Goal: Task Accomplishment & Management: Manage account settings

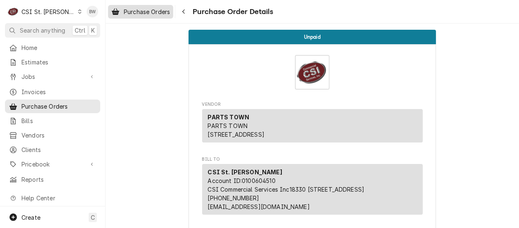
drag, startPoint x: 0, startPoint y: 0, endPoint x: 139, endPoint y: 16, distance: 139.5
click at [139, 16] on link "Purchase Orders" at bounding box center [140, 12] width 65 height 14
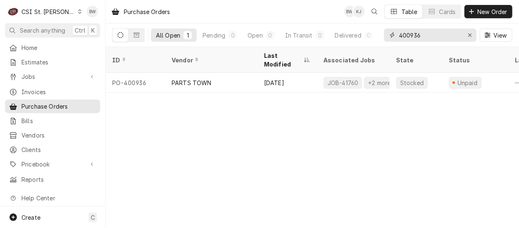
drag, startPoint x: 402, startPoint y: 34, endPoint x: 391, endPoint y: 34, distance: 11.1
click at [391, 34] on div "400936" at bounding box center [430, 34] width 92 height 13
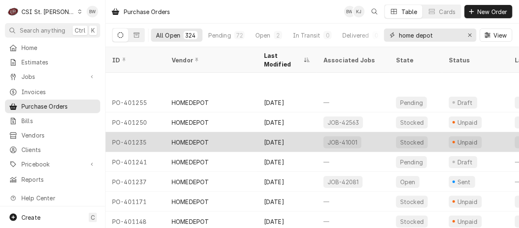
scroll to position [41, 0]
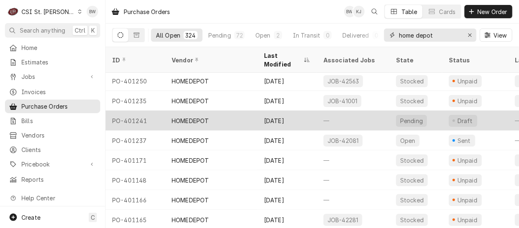
type input "home depot"
click at [141, 111] on div "PO-401241" at bounding box center [135, 120] width 59 height 20
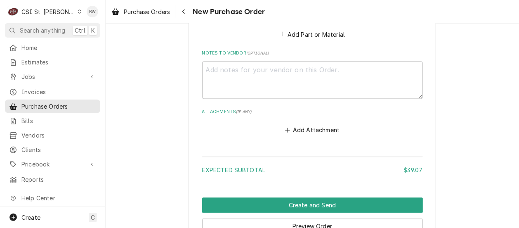
scroll to position [577, 0]
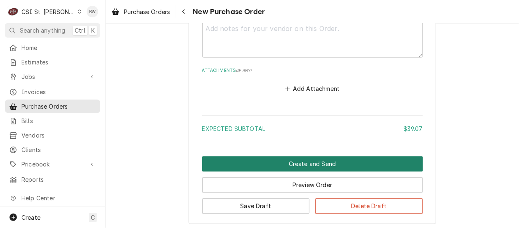
click at [285, 159] on button "Create and Send" at bounding box center [312, 163] width 221 height 15
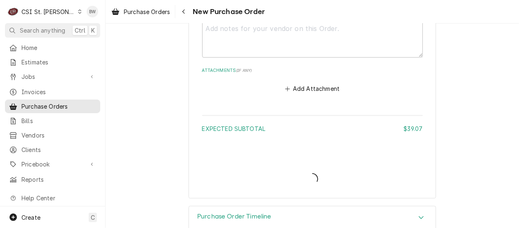
type textarea "x"
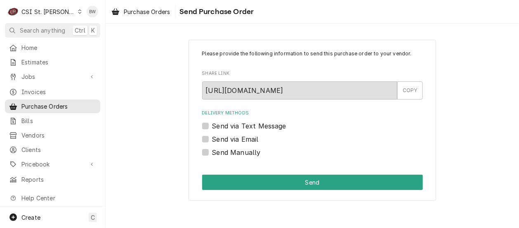
click at [236, 148] on label "Send Manually" at bounding box center [236, 152] width 49 height 10
click at [236, 148] on input "Send Manually" at bounding box center [322, 156] width 221 height 18
checkbox input "true"
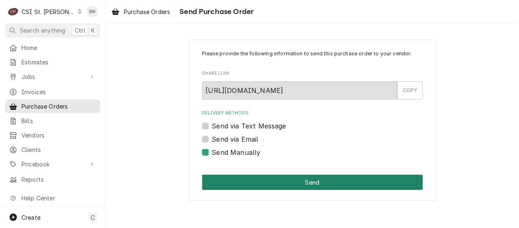
click at [263, 182] on button "Send" at bounding box center [312, 181] width 221 height 15
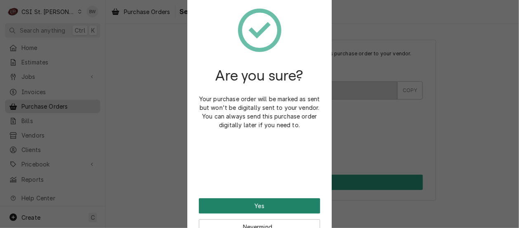
click at [244, 206] on button "Yes" at bounding box center [259, 205] width 121 height 15
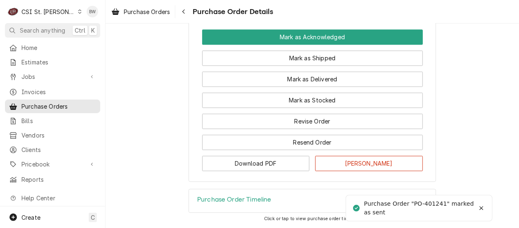
scroll to position [681, 0]
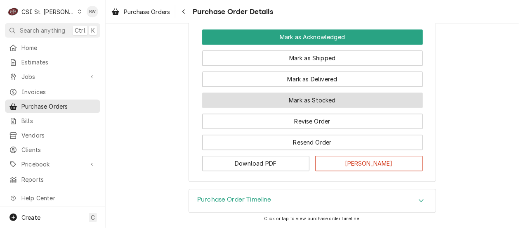
click at [286, 106] on button "Mark as Stocked" at bounding box center [312, 99] width 221 height 15
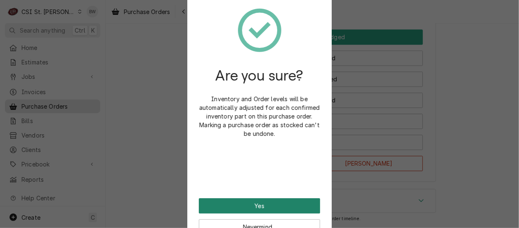
click at [258, 202] on button "Yes" at bounding box center [259, 205] width 121 height 15
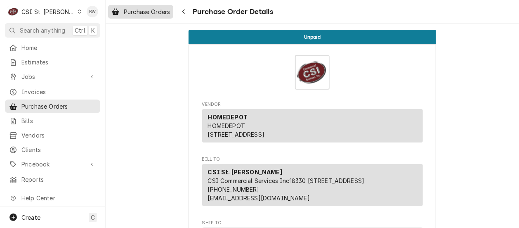
click at [153, 16] on div "Purchase Orders" at bounding box center [141, 12] width 62 height 10
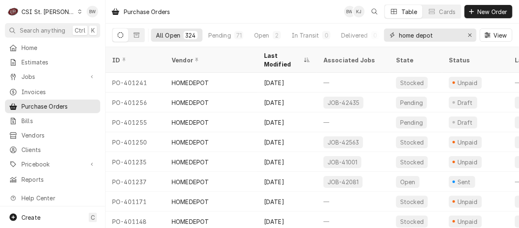
drag, startPoint x: 427, startPoint y: 36, endPoint x: 396, endPoint y: 36, distance: 30.5
click at [396, 36] on div "home depot" at bounding box center [430, 34] width 92 height 13
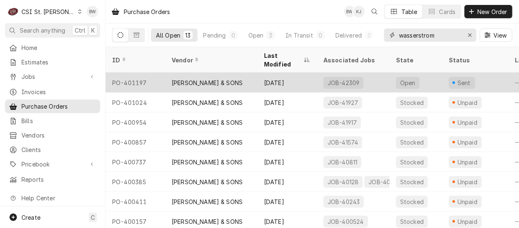
type input "wasserstrom"
click at [140, 73] on div "PO-401197" at bounding box center [135, 83] width 59 height 20
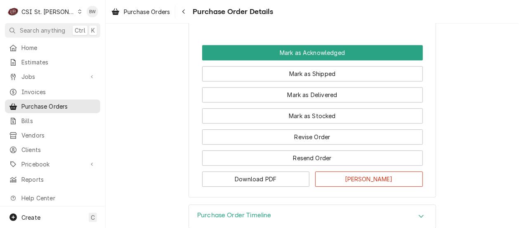
scroll to position [742, 0]
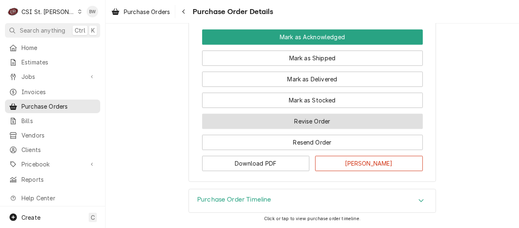
click at [228, 129] on button "Revise Order" at bounding box center [312, 120] width 221 height 15
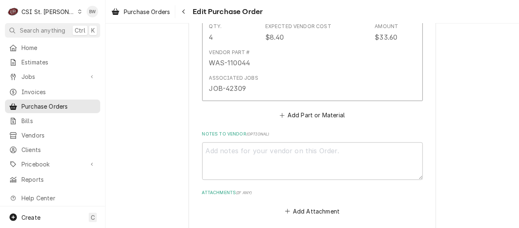
scroll to position [536, 0]
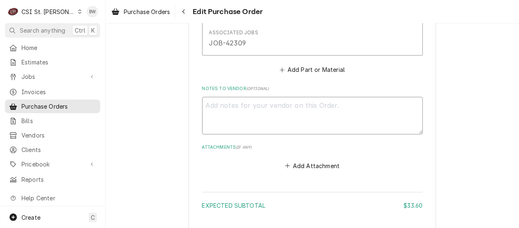
click at [210, 111] on textarea "Notes to Vendor ( optional )" at bounding box center [312, 115] width 221 height 37
type textarea "x"
type textarea "Re"
type textarea "x"
type textarea "Rec"
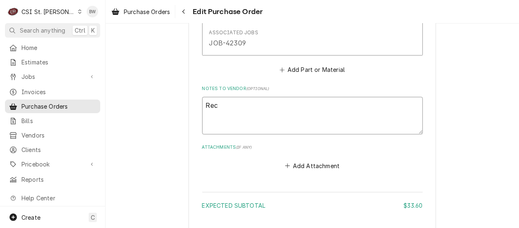
type textarea "x"
type textarea "Rece"
type textarea "x"
type textarea "Recei"
type textarea "x"
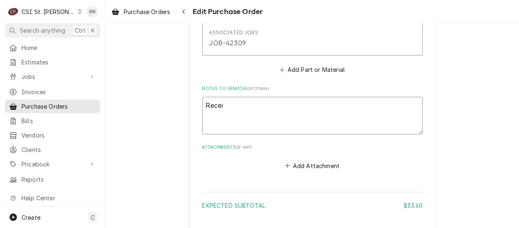
type textarea "Receiv"
type textarea "x"
type textarea "Receive"
type textarea "x"
type textarea "Received"
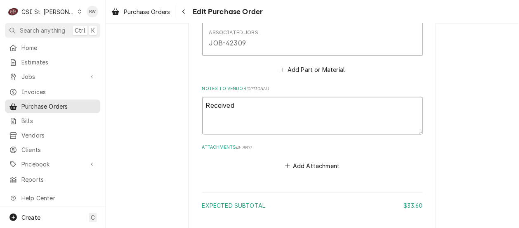
type textarea "x"
type textarea "Received t"
type textarea "x"
type textarea "Received tw"
type textarea "x"
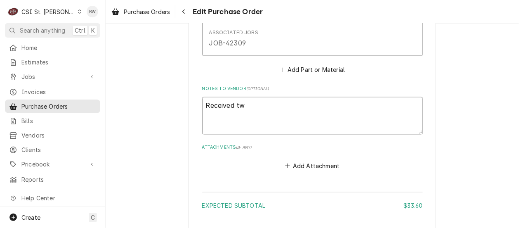
type textarea "Received two"
type textarea "x"
type textarea "Received tw"
type textarea "x"
type textarea "Received t"
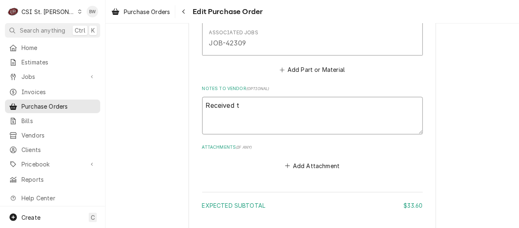
type textarea "x"
type textarea "Received"
type textarea "x"
type textarea "Received 2"
type textarea "x"
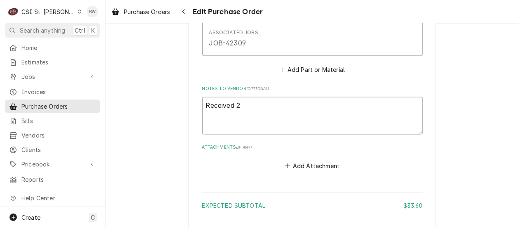
type textarea "Received 2 s"
type textarea "x"
type textarea "Received 2 su"
type textarea "x"
type textarea "Received 2 suc"
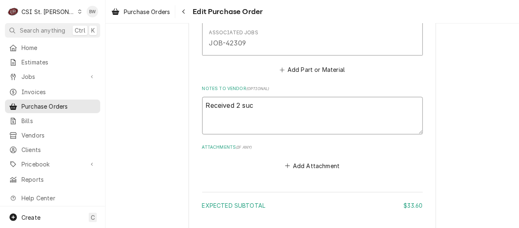
type textarea "x"
type textarea "Received 2 suct"
type textarea "x"
type textarea "Received 2 sucti"
type textarea "x"
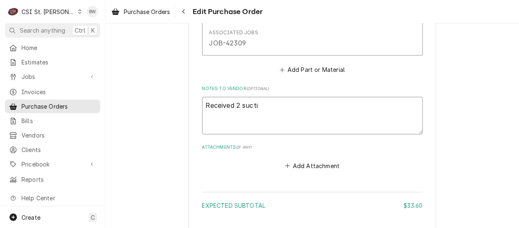
type textarea "Received 2 suctio"
type textarea "x"
type textarea "Received 2 suction"
type textarea "x"
type textarea "Received 2 suction"
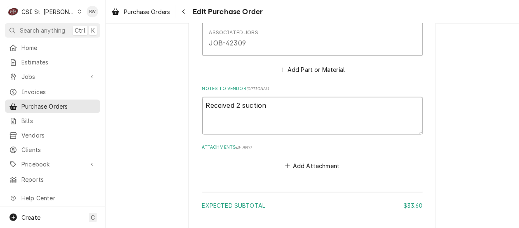
type textarea "x"
type textarea "Received 2 suction c"
type textarea "x"
type textarea "Received 2 suction cu"
type textarea "x"
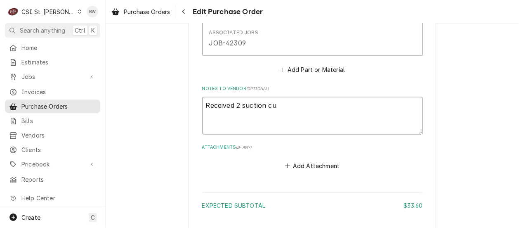
type textarea "Received 2 suction cup"
type textarea "x"
type textarea "Received 2 suction cups"
type textarea "x"
type textarea "Received 2 suction cups"
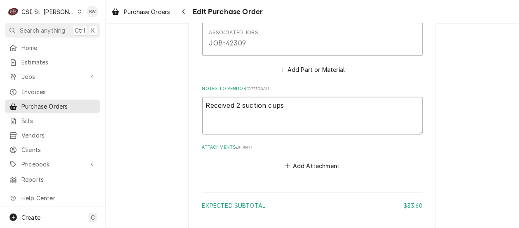
type textarea "x"
type textarea "Received 2 suction cups v"
type textarea "x"
type textarea "Received 2 suction cups vi"
type textarea "x"
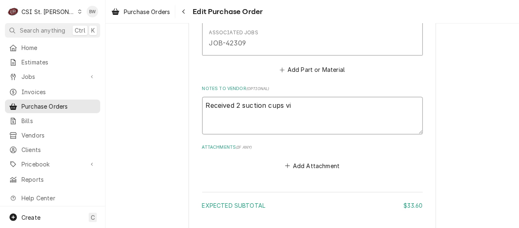
type textarea "Received 2 suction cups via"
type textarea "x"
type textarea "Received 2 suction cups via"
type textarea "x"
type textarea "Received 2 suction cups via F"
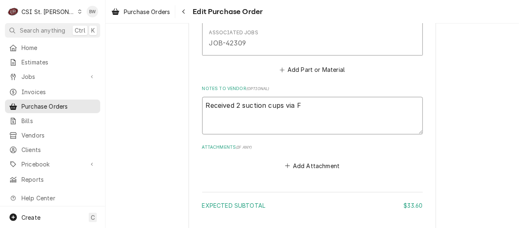
type textarea "x"
type textarea "Received 2 suction cups via Fe"
type textarea "x"
type textarea "Received 2 suction cups via Fed"
type textarea "x"
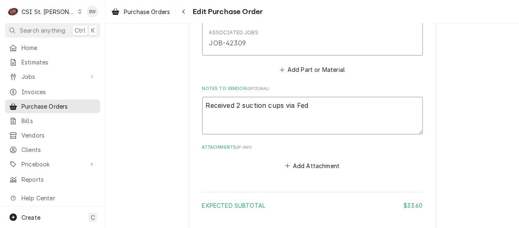
type textarea "Received 2 suction cups via Fed"
type textarea "x"
type textarea "Received 2 suction cups via Fed E"
type textarea "x"
type textarea "Received 2 suction cups via Fed Ex"
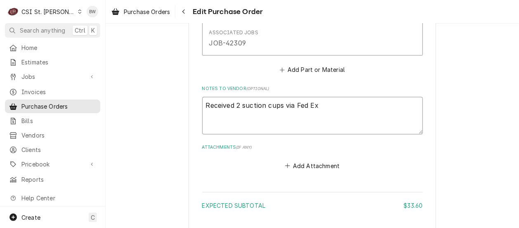
type textarea "x"
type textarea "Received 2 suction cups via Fed Ex,"
type textarea "x"
type textarea "Received 2 suction cups via Fed Ex, 9"
type textarea "x"
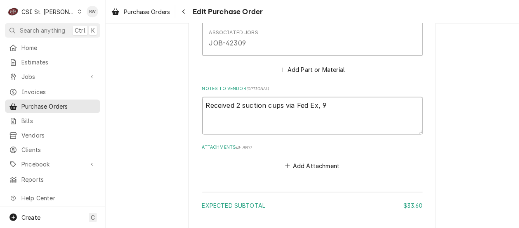
type textarea "Received 2 suction cups via Fed Ex, 9/"
type textarea "x"
type textarea "Received 2 suction cups via Fed Ex, 9/1"
type textarea "x"
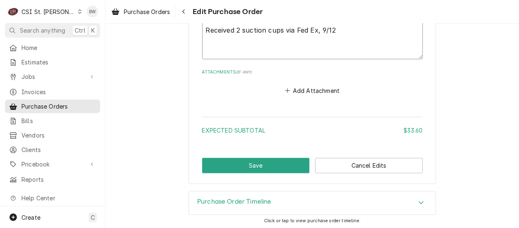
scroll to position [612, 0]
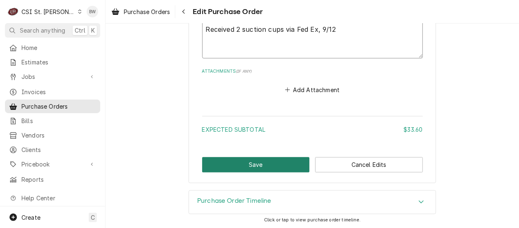
type textarea "Received 2 suction cups via Fed Ex, 9/12"
click at [228, 158] on button "Save" at bounding box center [256, 164] width 108 height 15
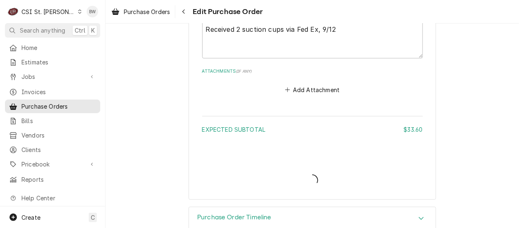
type textarea "x"
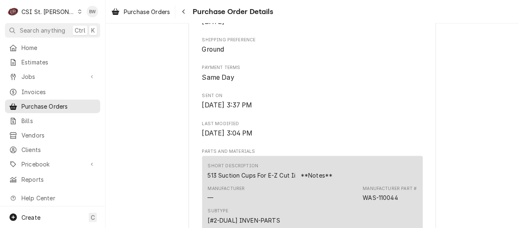
scroll to position [289, 0]
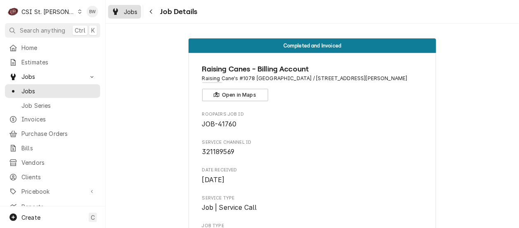
scroll to position [2129, 0]
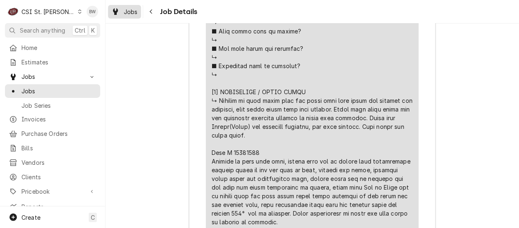
drag, startPoint x: 0, startPoint y: 0, endPoint x: 136, endPoint y: 16, distance: 136.6
click at [136, 16] on div "Jobs" at bounding box center [125, 12] width 30 height 10
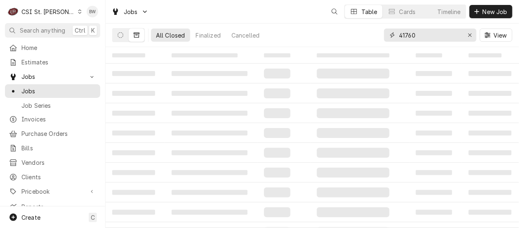
drag, startPoint x: 414, startPoint y: 34, endPoint x: 388, endPoint y: 33, distance: 25.6
click at [389, 33] on div "41760" at bounding box center [430, 34] width 92 height 13
type input "42309"
click at [117, 33] on icon "Dynamic Content Wrapper" at bounding box center [120, 35] width 6 height 6
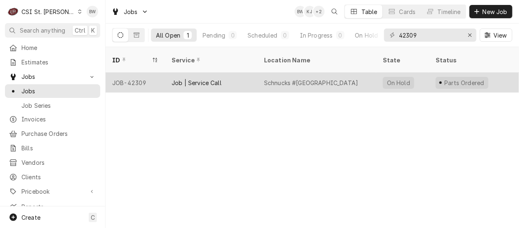
click at [137, 73] on div "JOB-42309" at bounding box center [135, 83] width 59 height 20
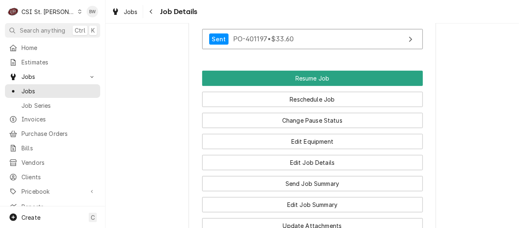
scroll to position [1031, 0]
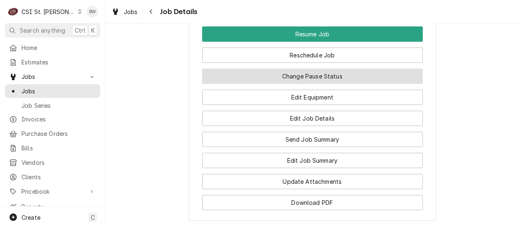
click at [292, 84] on button "Change Pause Status" at bounding box center [312, 75] width 221 height 15
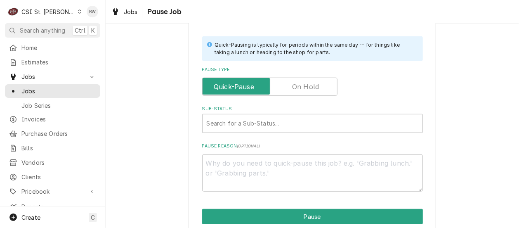
scroll to position [247, 0]
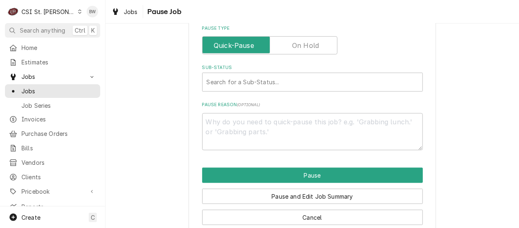
click at [290, 46] on label "Pause Type" at bounding box center [269, 45] width 135 height 18
click at [290, 46] on input "Pause Type" at bounding box center [270, 45] width 128 height 18
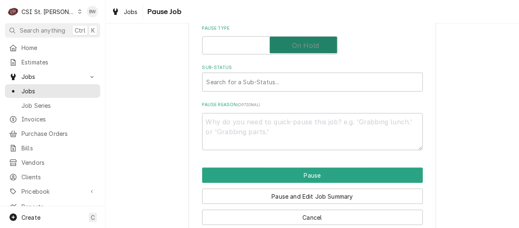
checkbox input "true"
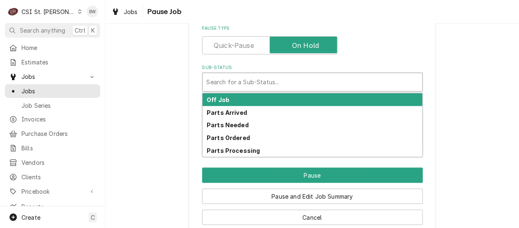
click at [232, 81] on div "Sub-Status" at bounding box center [312, 82] width 211 height 15
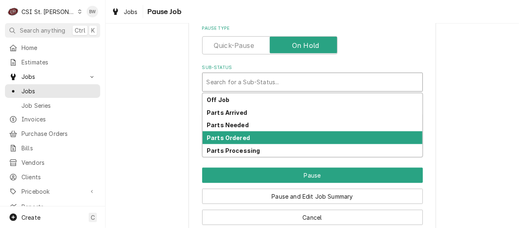
click at [228, 135] on strong "Parts Ordered" at bounding box center [228, 137] width 43 height 7
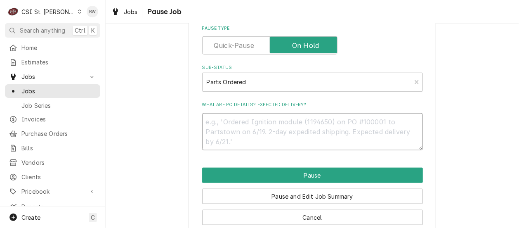
click at [214, 125] on textarea "What are PO details? Expected delivery?" at bounding box center [312, 131] width 221 height 37
type textarea "x"
type textarea "R"
type textarea "x"
type textarea "Re"
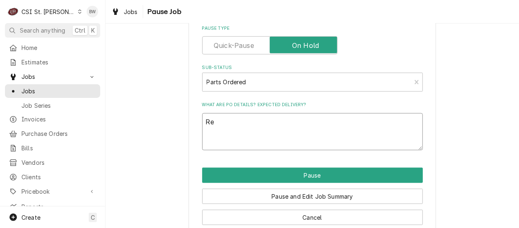
type textarea "x"
type textarea "Rec"
type textarea "x"
type textarea "Recei"
type textarea "x"
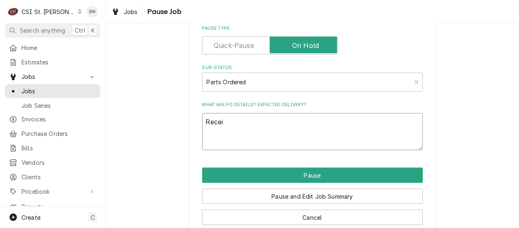
type textarea "Receiv"
type textarea "x"
type textarea "Receive"
type textarea "x"
type textarea "Received"
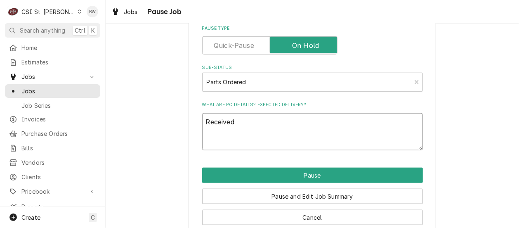
type textarea "x"
type textarea "Received"
type textarea "x"
type textarea "Received 2"
type textarea "x"
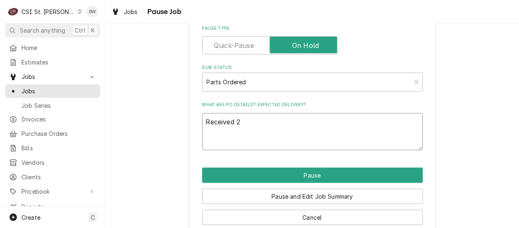
type textarea "Received 2"
type textarea "x"
type textarea "Received 2 c"
type textarea "x"
type textarea "Received 2 cu"
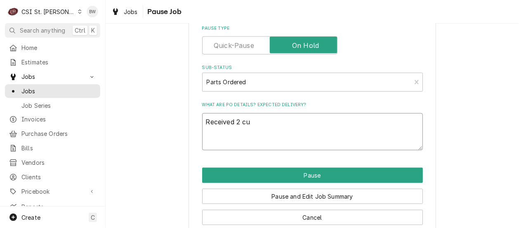
type textarea "x"
type textarea "Received 2 cus"
type textarea "x"
type textarea "Received 2 cust"
type textarea "x"
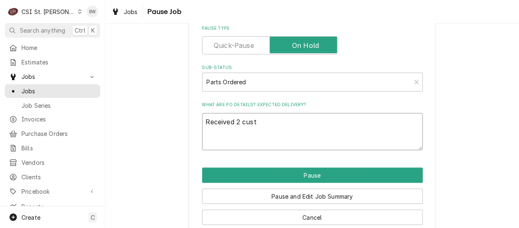
type textarea "Received 2 custi"
type textarea "x"
type textarea "Received 2 custio"
type textarea "x"
type textarea "Received 2 custion"
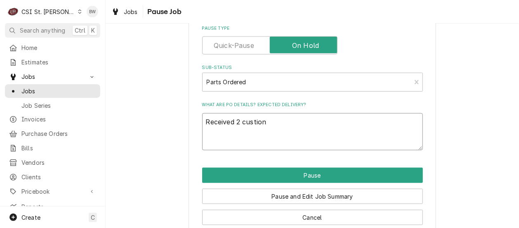
type textarea "x"
type textarea "Received 2 custion"
type textarea "x"
type textarea "Received 2 custion c"
type textarea "x"
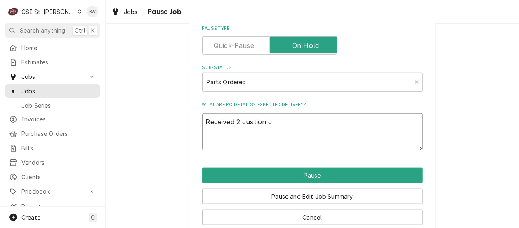
type textarea "Received 2 custion cu"
type textarea "x"
type textarea "Received 2 custion cup"
type textarea "x"
type textarea "Received 2 custion cups"
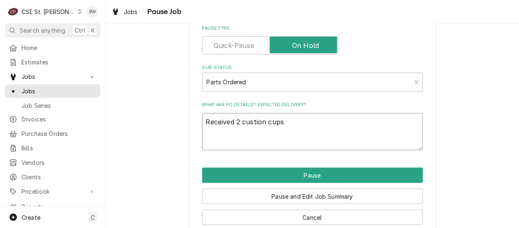
type textarea "x"
type textarea "Received 2 custion cups"
type textarea "x"
type textarea "Received 2 custion cups #"
type textarea "x"
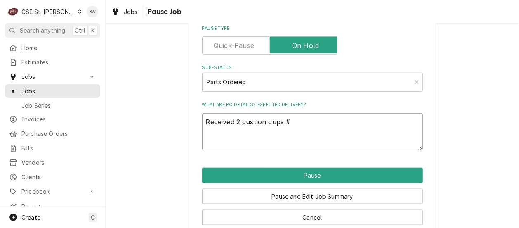
type textarea "Received 2 custion cups #"
type textarea "x"
type textarea "Received 2 custion cups # 1"
type textarea "x"
type textarea "Received 2 custion cups # 11"
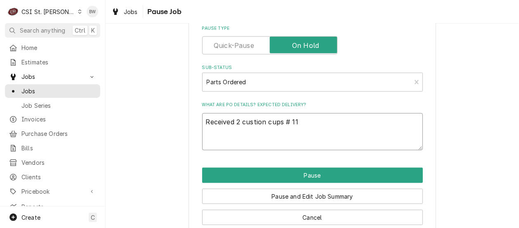
type textarea "x"
type textarea "Received 2 custion cups # 110"
type textarea "x"
type textarea "Received 2 custion cups # 1100"
type textarea "x"
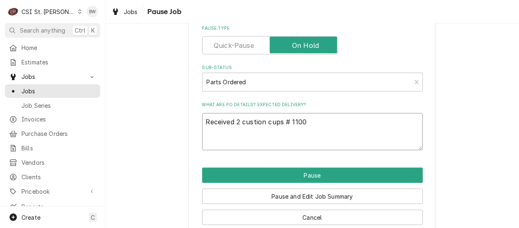
type textarea "Received 2 custion cups # 11004"
type textarea "x"
type textarea "Received 2 custion cups # 110044"
type textarea "x"
type textarea "Received 2 cution cups # 110044"
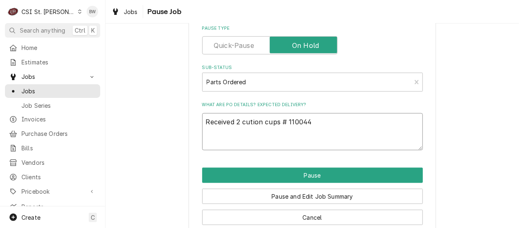
type textarea "x"
type textarea "Received 2 ction cups # 110044"
type textarea "x"
type textarea "Received 2 tion cups # 110044"
type textarea "x"
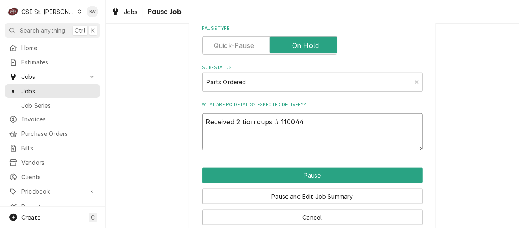
type textarea "Received 2 stion cups # 110044"
type textarea "x"
type textarea "Received 2 sution cups # 110044"
type textarea "x"
type textarea "Received 2 suction cups # 110044"
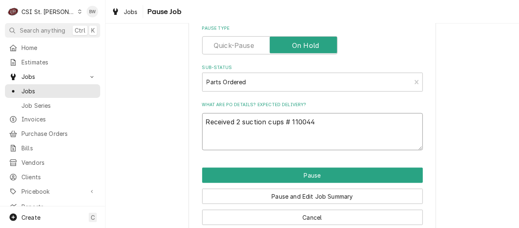
click at [318, 122] on textarea "Received 2 suction cups # 110044" at bounding box center [312, 131] width 221 height 37
type textarea "x"
type textarea "Received 2 suction cups # 110044,"
type textarea "x"
type textarea "Received 2 suction cups # 110044,"
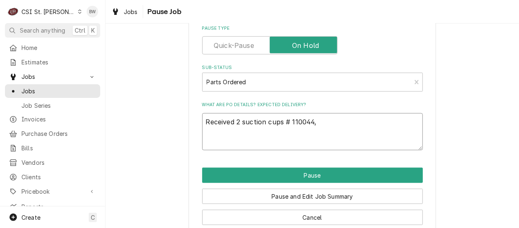
type textarea "x"
type textarea "Received 2 suction cups # 110044, w"
type textarea "x"
type textarea "Received 2 suction cups # 110044, wa"
type textarea "x"
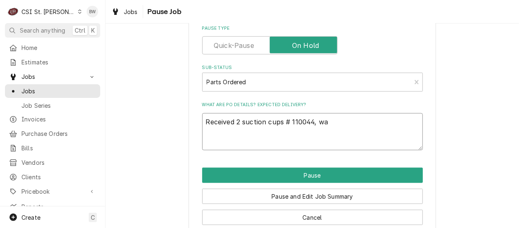
type textarea "Received 2 suction cups # 110044, wai"
type textarea "x"
type textarea "Received 2 suction cups # 110044, wait"
type textarea "x"
type textarea "Received 2 suction cups # 110044, waiti"
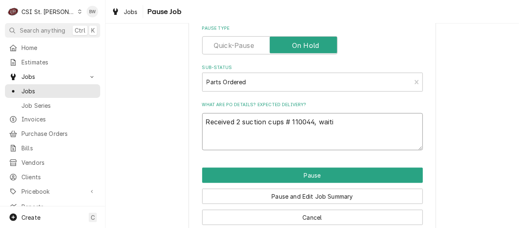
type textarea "x"
type textarea "Received 2 suction cups # 110044, waitin"
type textarea "x"
type textarea "Received 2 suction cups # 110044, waiting"
type textarea "x"
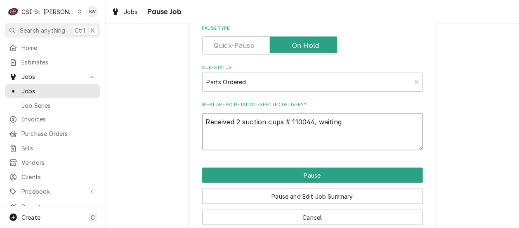
type textarea "Received 2 suction cups # 110044, waiting"
type textarea "x"
type textarea "Received 2 suction cups # 110044, waiting f"
type textarea "x"
type textarea "Received 2 suction cups # 110044, waiting fo"
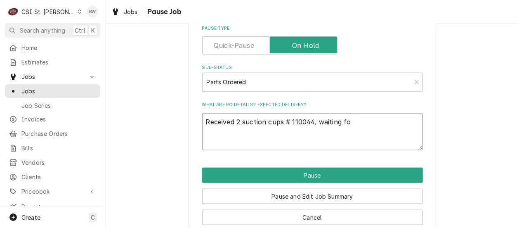
type textarea "x"
type textarea "Received 2 suction cups # 110044, waiting for"
type textarea "x"
type textarea "Received 2 suction cups # 110044, waiting for 2"
type textarea "x"
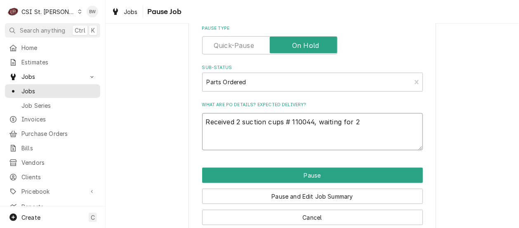
type textarea "Received 2 suction cups # 110044, waiting for 2"
type textarea "x"
type textarea "Received 2 suction cups # 110044, waiting for 2 m"
type textarea "x"
type textarea "Received 2 suction cups # 110044, waiting for 2 mo"
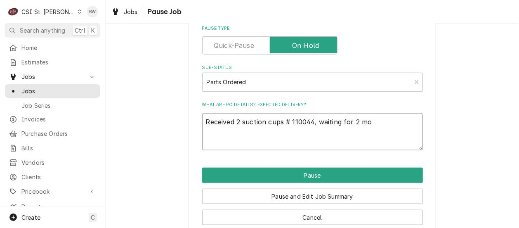
type textarea "x"
type textarea "Received 2 suction cups # 110044, waiting for 2 more"
type textarea "x"
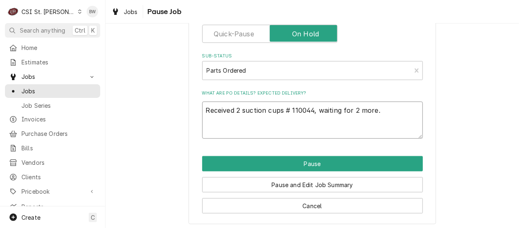
scroll to position [262, 0]
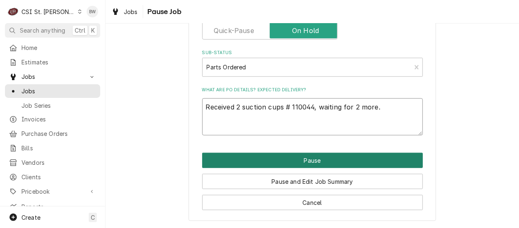
type textarea "Received 2 suction cups # 110044, waiting for 2 more."
click at [255, 161] on button "Pause" at bounding box center [312, 160] width 221 height 15
type textarea "x"
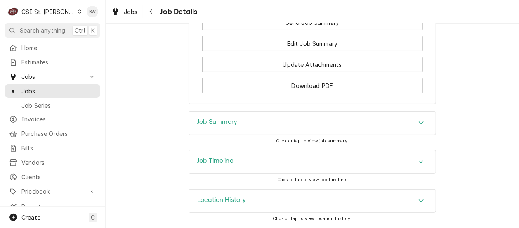
scroll to position [1167, 0]
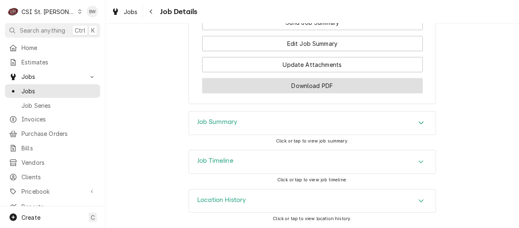
click at [276, 81] on button "Download PDF" at bounding box center [312, 85] width 221 height 15
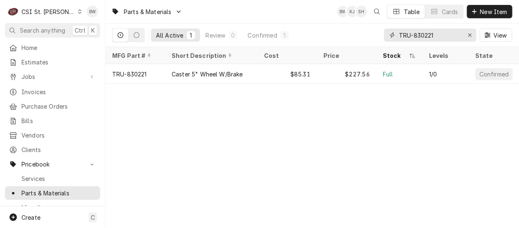
drag, startPoint x: 448, startPoint y: 38, endPoint x: 387, endPoint y: 36, distance: 61.0
click at [387, 36] on div "TRU-830221" at bounding box center [430, 34] width 92 height 13
type input "a"
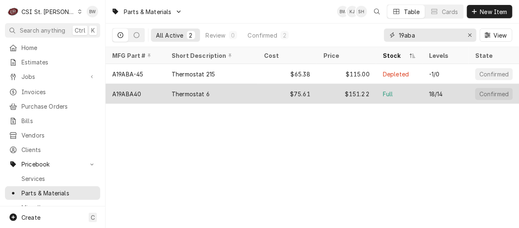
type input "19aba"
click at [145, 94] on div "A19ABA40" at bounding box center [135, 94] width 59 height 20
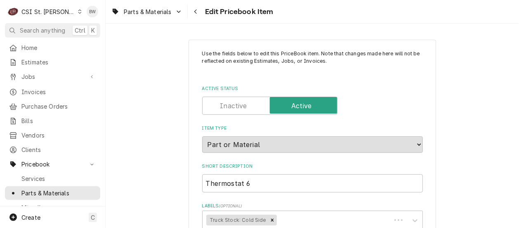
type textarea "x"
click at [327, 15] on div "Parts & Materials Edit Pricebook Item" at bounding box center [312, 11] width 413 height 23
click at [326, 15] on div "Parts & Materials Edit Pricebook Item" at bounding box center [312, 11] width 413 height 23
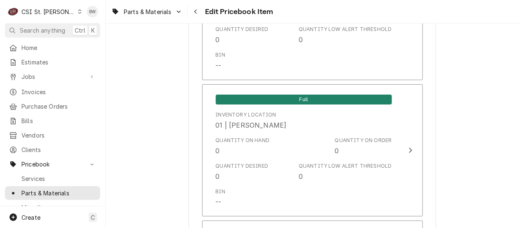
scroll to position [3420, 0]
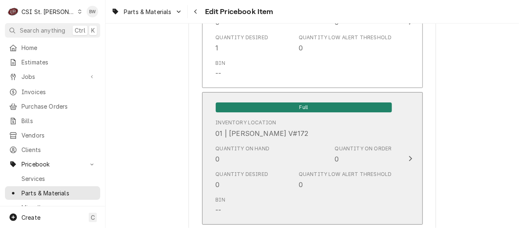
click at [248, 150] on div "Quantity on Hand 0" at bounding box center [243, 154] width 54 height 19
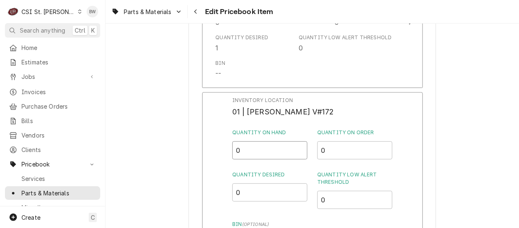
drag, startPoint x: 246, startPoint y: 145, endPoint x: 227, endPoint y: 145, distance: 19.0
click at [227, 145] on div "Inventory Location 01 | [PERSON_NAME] V#172 Quantity on Hand 0 Quantity on Orde…" at bounding box center [312, 199] width 221 height 214
type input "1"
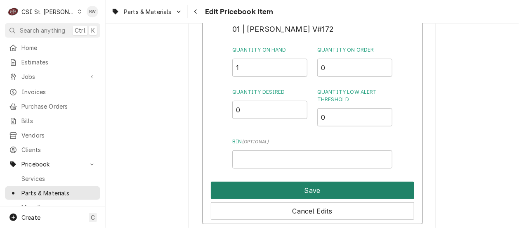
click at [288, 181] on button "Save" at bounding box center [312, 189] width 203 height 17
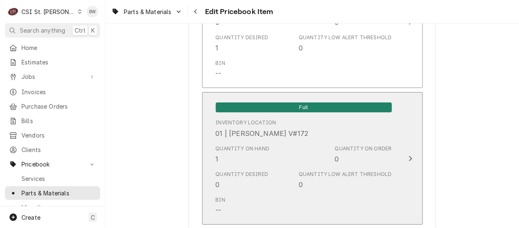
scroll to position [7139, 0]
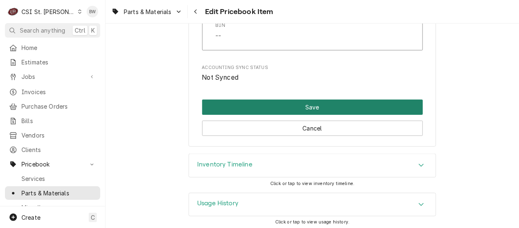
click at [282, 101] on button "Save" at bounding box center [312, 106] width 221 height 15
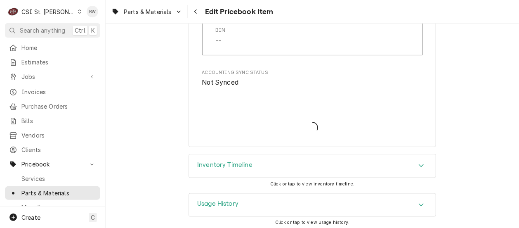
type textarea "x"
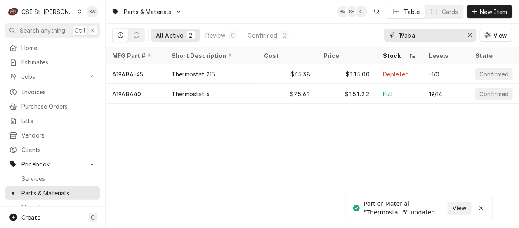
drag, startPoint x: 422, startPoint y: 37, endPoint x: 392, endPoint y: 37, distance: 29.7
click at [395, 37] on div "19aba" at bounding box center [430, 34] width 92 height 13
type input "c"
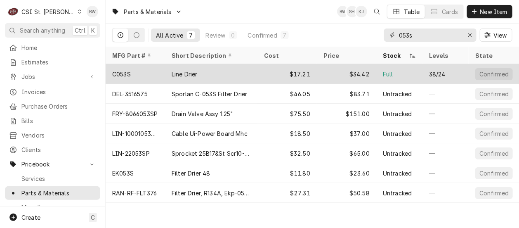
type input "053s"
click at [149, 76] on div "C053S" at bounding box center [135, 74] width 59 height 20
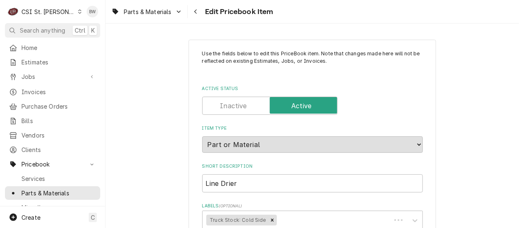
type textarea "x"
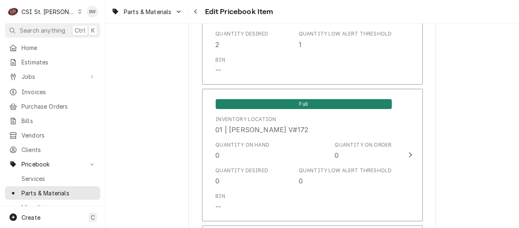
scroll to position [3504, 0]
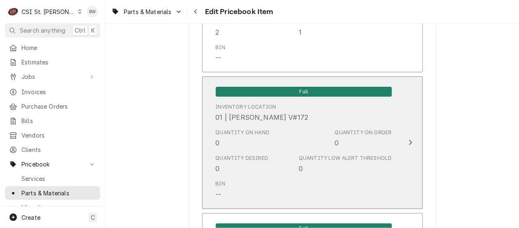
click at [247, 129] on div "Quantity on Hand" at bounding box center [243, 132] width 54 height 7
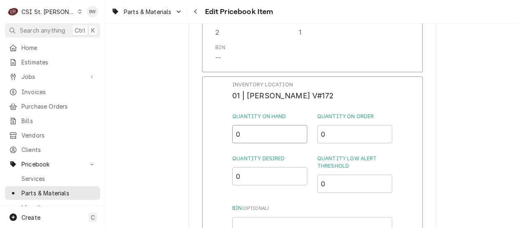
drag, startPoint x: 247, startPoint y: 128, endPoint x: 226, endPoint y: 128, distance: 21.0
click at [226, 128] on div "Inventory Location 01 | [PERSON_NAME] V#172 Quantity on Hand 0 Quantity on Orde…" at bounding box center [312, 183] width 221 height 214
type input "1"
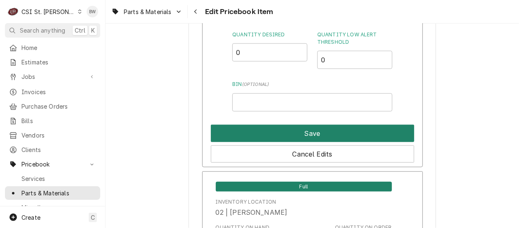
click at [289, 129] on button "Save" at bounding box center [312, 132] width 203 height 17
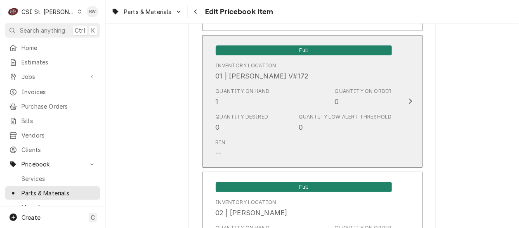
scroll to position [7207, 0]
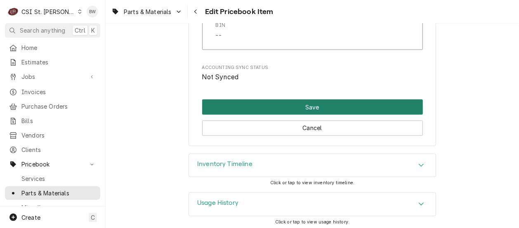
click at [289, 101] on button "Save" at bounding box center [312, 106] width 221 height 15
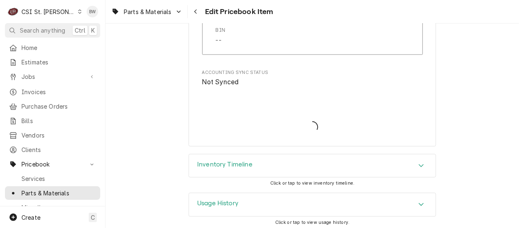
type textarea "x"
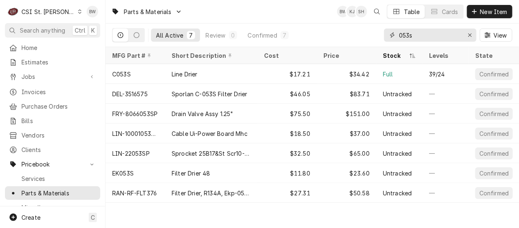
drag, startPoint x: 414, startPoint y: 36, endPoint x: 394, endPoint y: 38, distance: 20.3
click at [394, 38] on div "053s" at bounding box center [430, 34] width 92 height 13
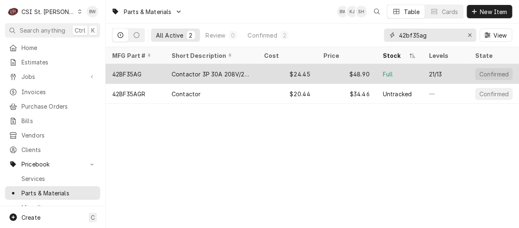
type input "42bf35ag"
click at [137, 73] on div "42BF35AG" at bounding box center [126, 74] width 29 height 9
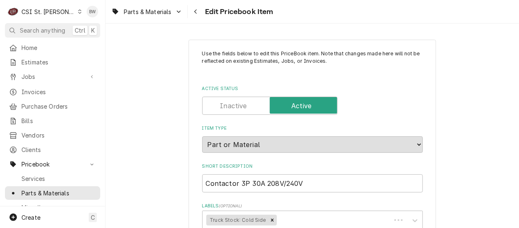
type textarea "x"
click at [315, 20] on div "Parts & Materials Edit Pricebook Item" at bounding box center [312, 11] width 413 height 23
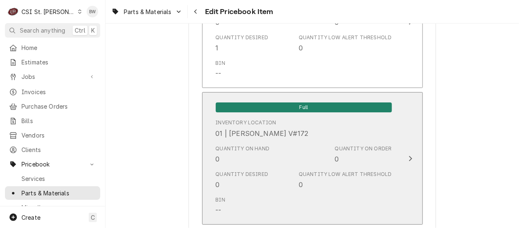
click at [230, 150] on div "Quantity on Hand 0" at bounding box center [243, 154] width 54 height 19
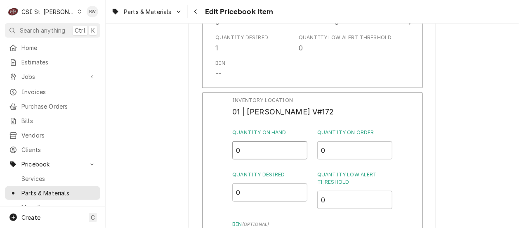
drag, startPoint x: 242, startPoint y: 144, endPoint x: 228, endPoint y: 144, distance: 14.0
click at [228, 144] on div "Inventory Location 01 | [PERSON_NAME] V#172 Quantity on Hand 0 Quantity on Orde…" at bounding box center [312, 199] width 221 height 214
type input "1"
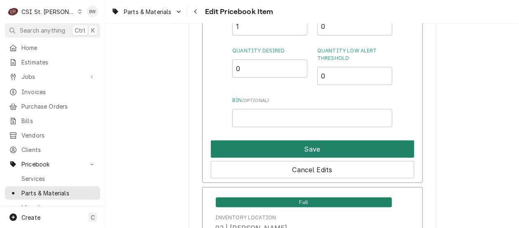
click at [270, 140] on button "Save" at bounding box center [312, 148] width 203 height 17
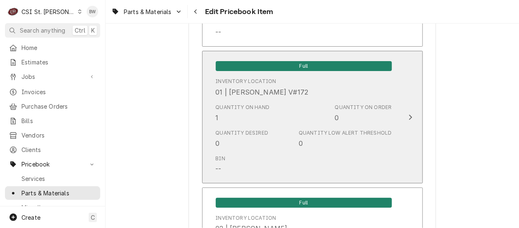
scroll to position [7139, 0]
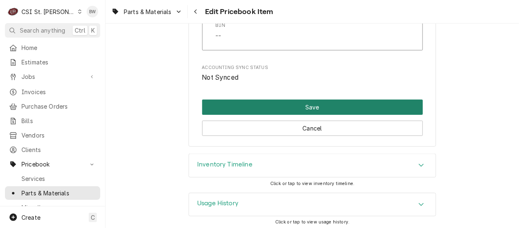
click at [304, 99] on button "Save" at bounding box center [312, 106] width 221 height 15
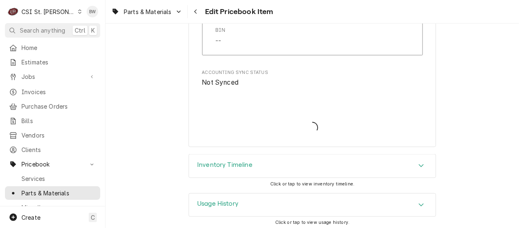
type textarea "x"
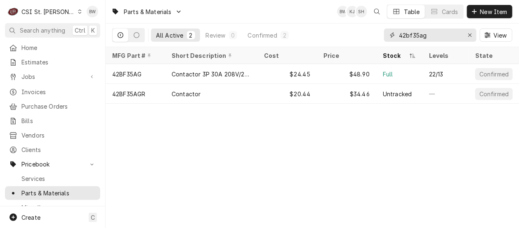
drag, startPoint x: 433, startPoint y: 35, endPoint x: 387, endPoint y: 34, distance: 45.8
click at [387, 34] on div "42bf35ag" at bounding box center [430, 34] width 92 height 13
type input "q"
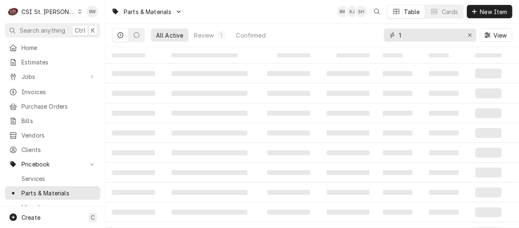
type input "10"
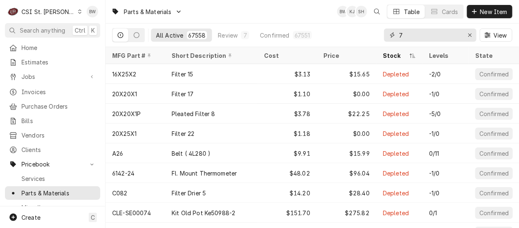
drag, startPoint x: 404, startPoint y: 34, endPoint x: 392, endPoint y: 37, distance: 13.1
click at [392, 37] on div "7" at bounding box center [430, 34] width 92 height 13
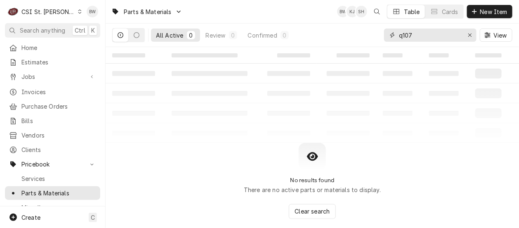
click at [402, 35] on input "q107" at bounding box center [430, 34] width 62 height 13
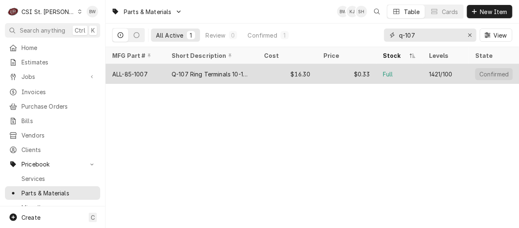
type input "q-107"
click at [140, 70] on div "ALL-85-1007" at bounding box center [129, 74] width 35 height 9
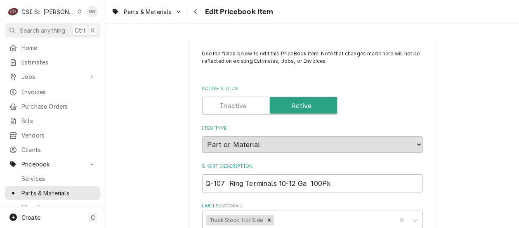
type textarea "x"
click at [321, 16] on div "Parts & Materials Edit Pricebook Item" at bounding box center [312, 11] width 413 height 23
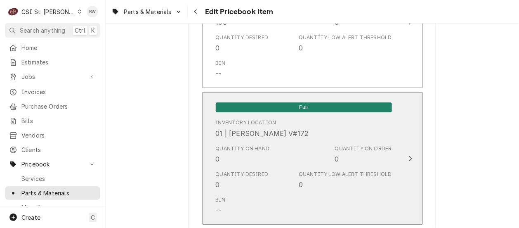
click at [223, 152] on div "Quantity on Hand 0" at bounding box center [243, 154] width 54 height 19
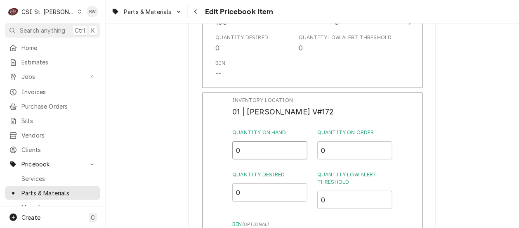
drag, startPoint x: 247, startPoint y: 146, endPoint x: 233, endPoint y: 146, distance: 14.0
click at [234, 146] on input "0" at bounding box center [269, 150] width 75 height 18
type input "100"
click at [214, 156] on div "Inventory Location 01 | TONY PLASTINA V#172 Quantity on Hand 100 Quantity on Or…" at bounding box center [312, 199] width 221 height 214
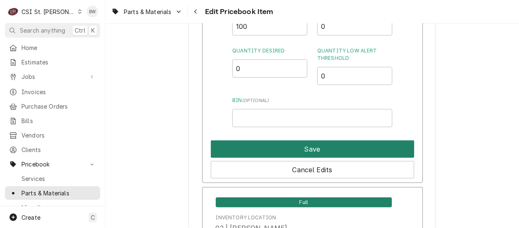
click at [296, 142] on button "Save" at bounding box center [312, 148] width 203 height 17
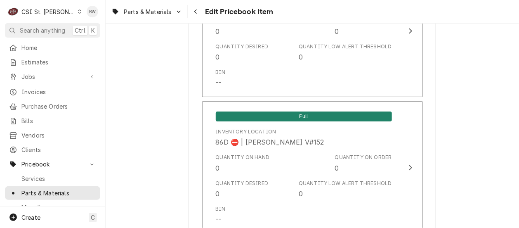
scroll to position [7122, 0]
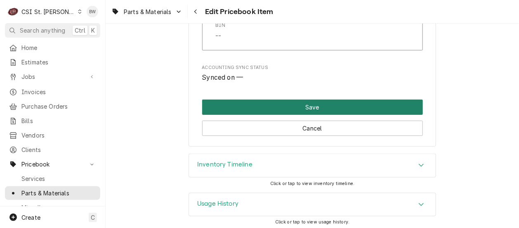
click at [284, 109] on button "Save" at bounding box center [312, 106] width 221 height 15
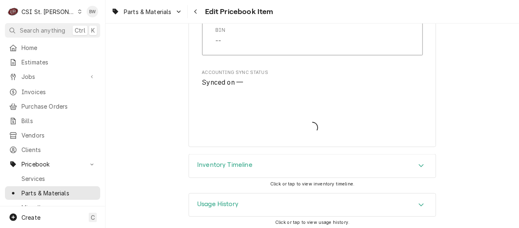
type textarea "x"
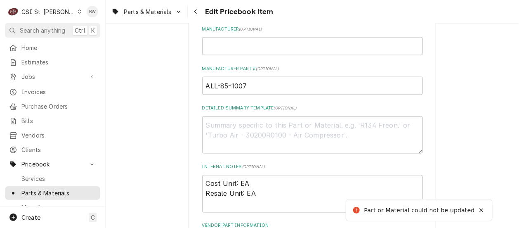
scroll to position [370, 0]
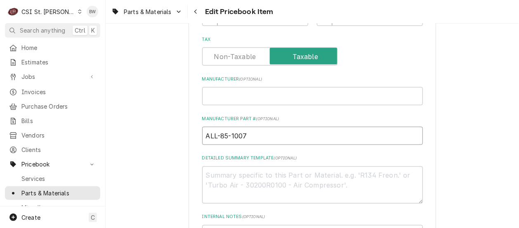
drag, startPoint x: 249, startPoint y: 132, endPoint x: 189, endPoint y: 133, distance: 60.2
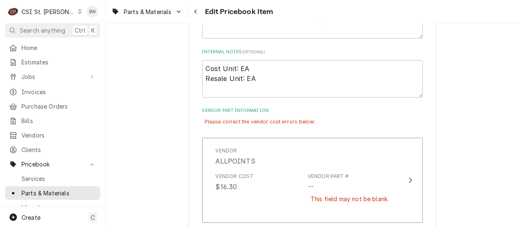
scroll to position [535, 0]
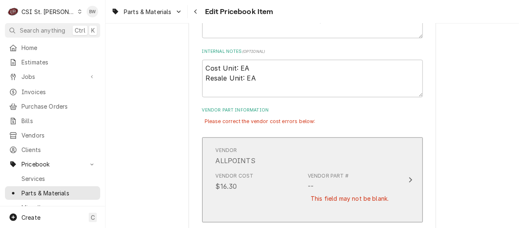
click at [282, 169] on div "Vendor Cost $16.30 Vendor Part # -- This field may not be blank." at bounding box center [304, 192] width 176 height 47
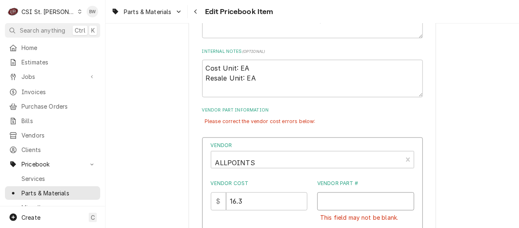
click at [329, 201] on input "Vendor Part #" at bounding box center [365, 201] width 97 height 18
paste input "ALL-85-1007"
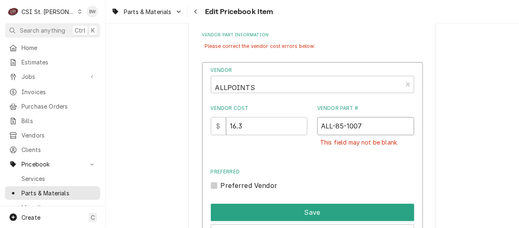
scroll to position [617, 0]
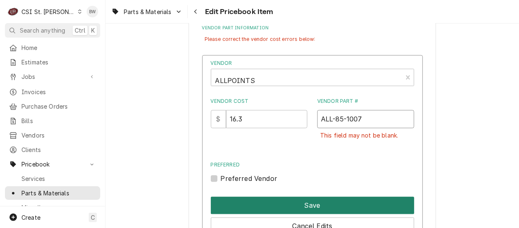
type input "ALL-85-1007"
click at [307, 200] on button "Save" at bounding box center [312, 204] width 203 height 17
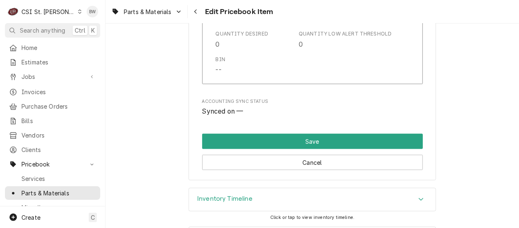
scroll to position [7141, 0]
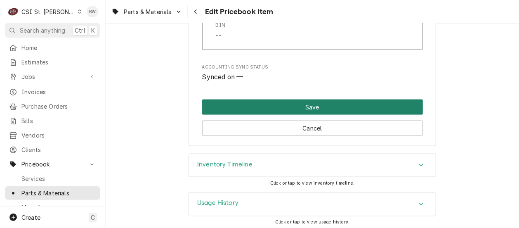
click at [307, 108] on button "Save" at bounding box center [312, 106] width 221 height 15
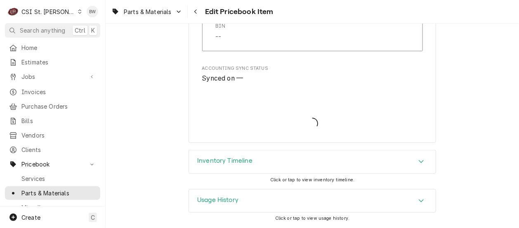
scroll to position [7117, 0]
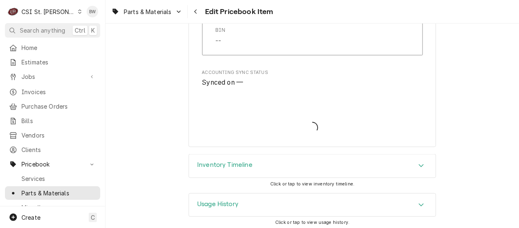
type textarea "x"
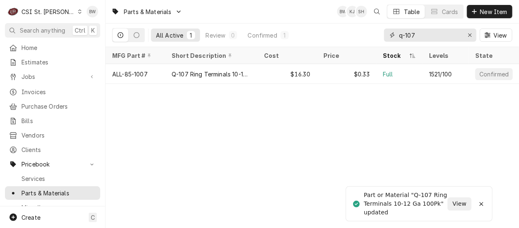
drag, startPoint x: 425, startPoint y: 31, endPoint x: 387, endPoint y: 32, distance: 37.9
click at [387, 32] on div "q-107" at bounding box center [430, 34] width 92 height 13
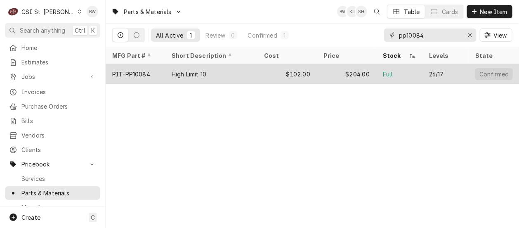
type input "pp10084"
click at [148, 70] on div "PIT-PP10084" at bounding box center [131, 74] width 38 height 9
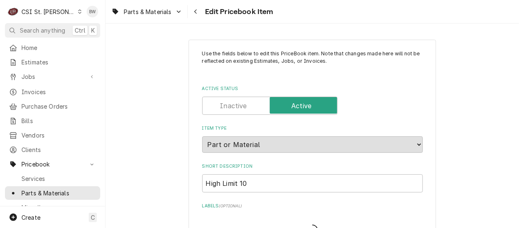
type textarea "x"
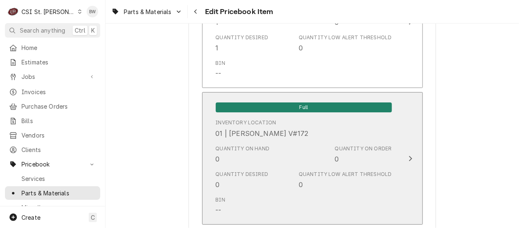
click at [225, 153] on div "Quantity on Hand 0" at bounding box center [243, 154] width 54 height 19
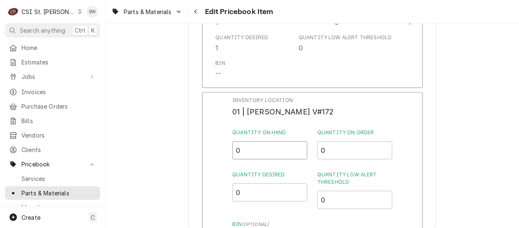
drag, startPoint x: 243, startPoint y: 146, endPoint x: 234, endPoint y: 145, distance: 8.7
click at [234, 145] on input "0" at bounding box center [269, 150] width 75 height 18
type input "1"
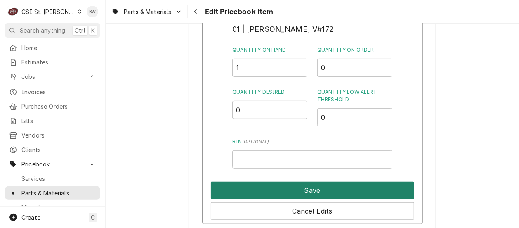
click at [279, 181] on button "Save" at bounding box center [312, 189] width 203 height 17
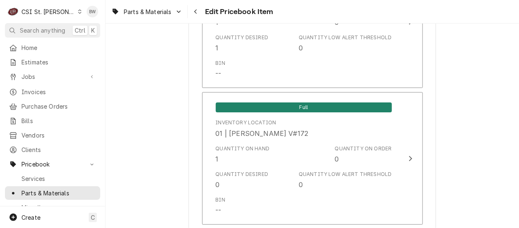
scroll to position [7139, 0]
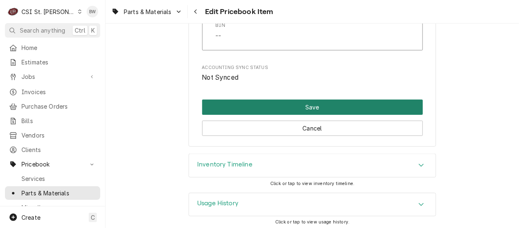
click at [317, 102] on button "Save" at bounding box center [312, 106] width 221 height 15
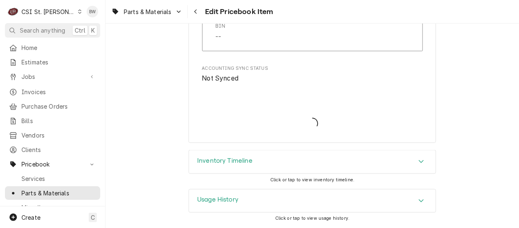
scroll to position [7134, 0]
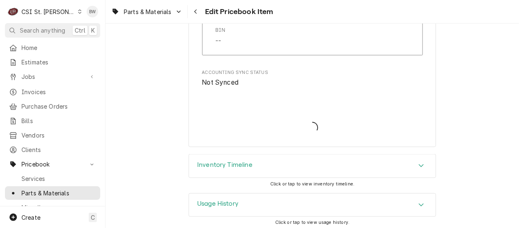
type textarea "x"
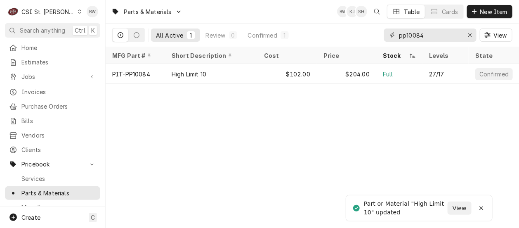
drag, startPoint x: 432, startPoint y: 37, endPoint x: 381, endPoint y: 36, distance: 51.1
click at [382, 36] on div "All Active 1 Review 0 Confirmed 1 pp10084 View" at bounding box center [312, 34] width 400 height 23
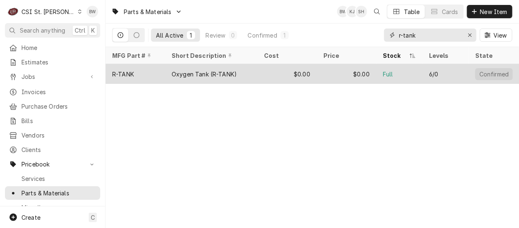
type input "r-tank"
click at [141, 73] on div "R-TANK" at bounding box center [135, 74] width 59 height 20
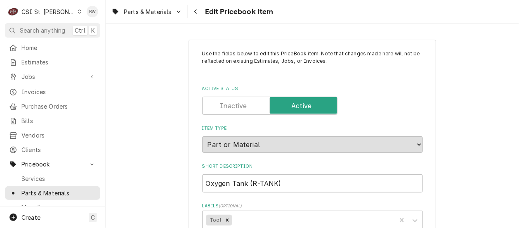
type textarea "x"
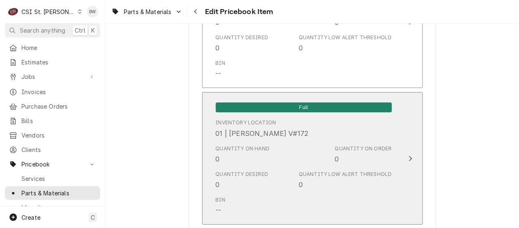
click at [226, 146] on div "Quantity on Hand 0" at bounding box center [243, 154] width 54 height 19
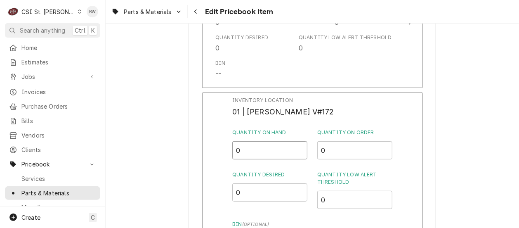
drag, startPoint x: 243, startPoint y: 143, endPoint x: 232, endPoint y: 145, distance: 11.3
click at [232, 145] on input "0" at bounding box center [269, 150] width 75 height 18
type input "2"
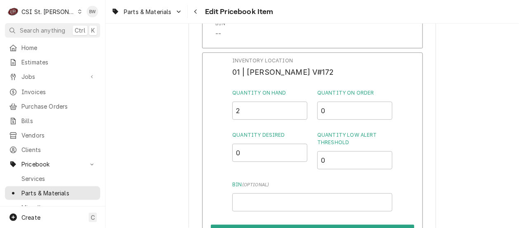
scroll to position [3503, 0]
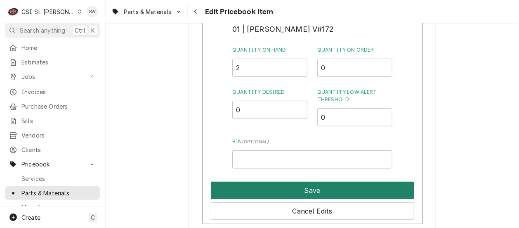
click at [263, 181] on button "Save" at bounding box center [312, 189] width 203 height 17
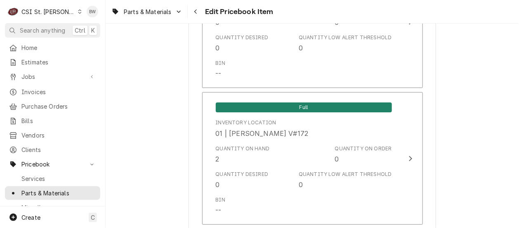
scroll to position [7139, 0]
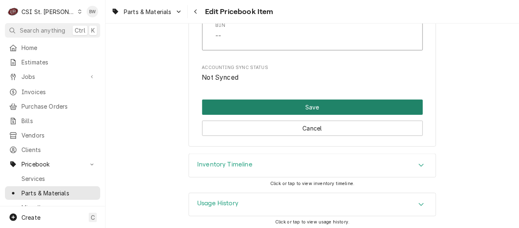
click at [300, 100] on button "Save" at bounding box center [312, 106] width 221 height 15
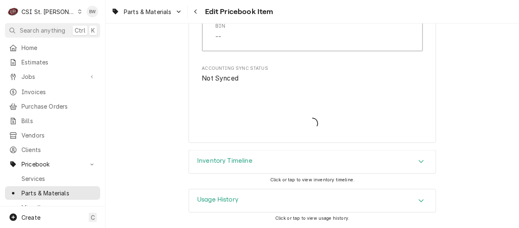
scroll to position [7134, 0]
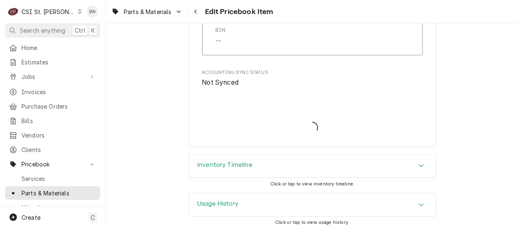
type textarea "x"
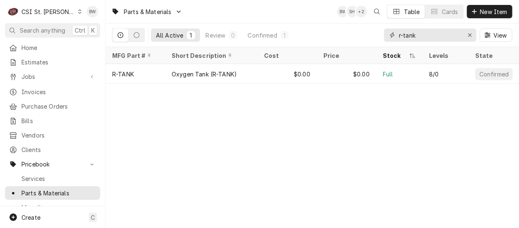
drag, startPoint x: 421, startPoint y: 36, endPoint x: 382, endPoint y: 33, distance: 38.9
click at [382, 33] on div "All Active 1 Review 0 Confirmed 1 r-tank View" at bounding box center [312, 34] width 400 height 23
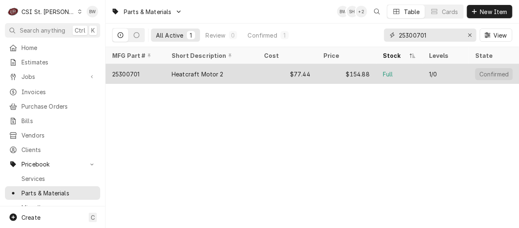
type input "25300701"
click at [137, 75] on div "25300701" at bounding box center [125, 74] width 27 height 9
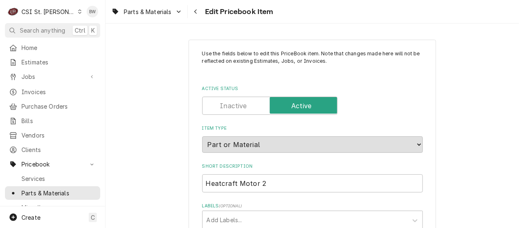
type textarea "x"
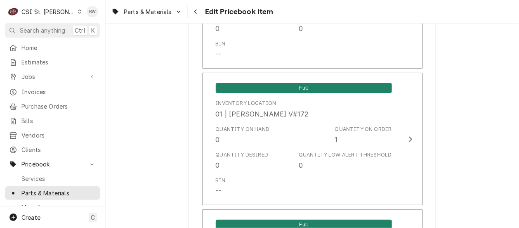
scroll to position [3463, 0]
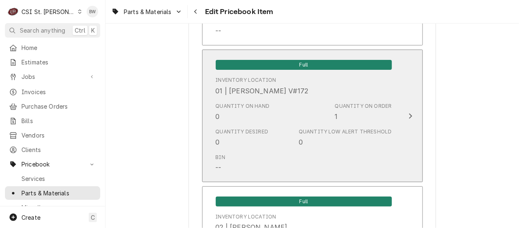
click at [337, 109] on div "Quantity on Order 1" at bounding box center [363, 111] width 57 height 19
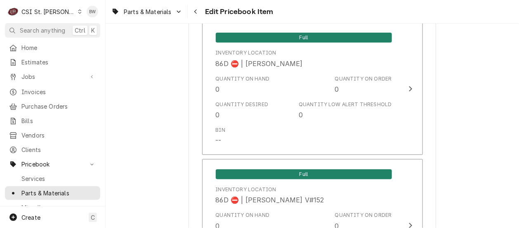
scroll to position [7222, 0]
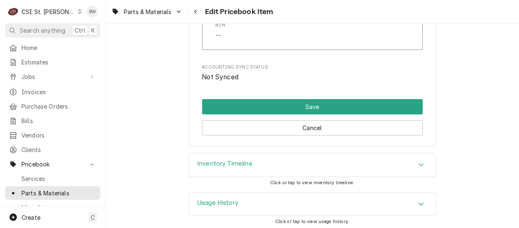
click at [246, 160] on h3 "Inventory Timeline" at bounding box center [224, 164] width 55 height 8
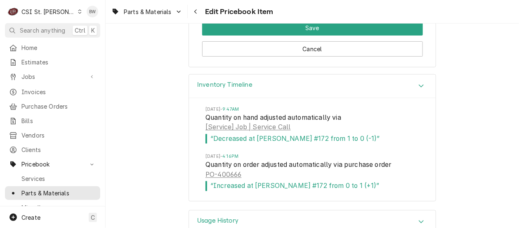
scroll to position [7318, 0]
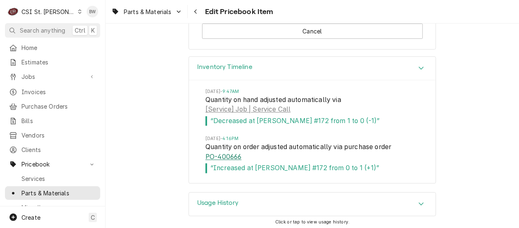
click at [224, 155] on link "PO-400666" at bounding box center [223, 157] width 36 height 10
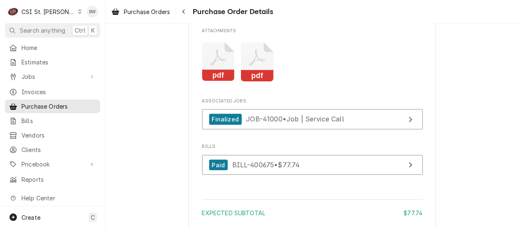
scroll to position [783, 0]
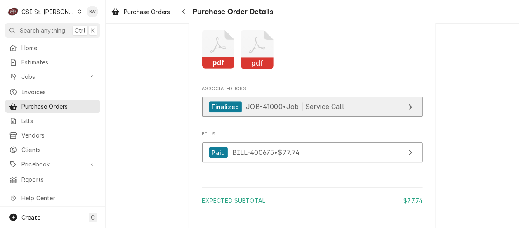
click at [276, 112] on div "Finalized JOB-41000 • Job | Service Call" at bounding box center [276, 106] width 135 height 11
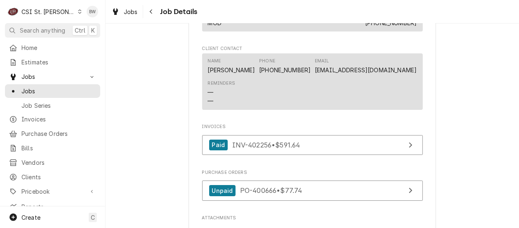
scroll to position [948, 0]
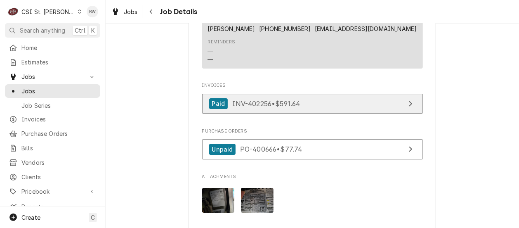
click at [263, 106] on span "INV-402256 • $591.64" at bounding box center [266, 103] width 68 height 8
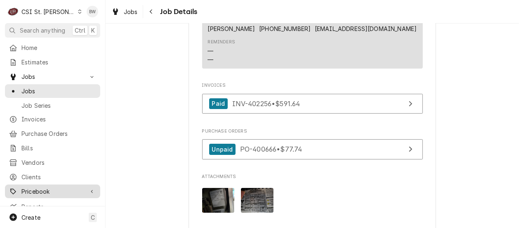
click at [43, 187] on span "Pricebook" at bounding box center [52, 191] width 62 height 9
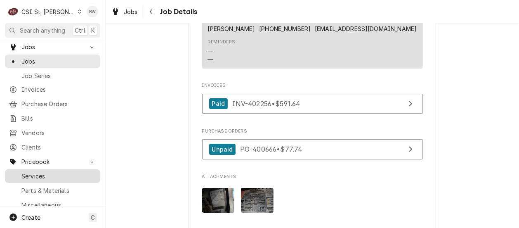
scroll to position [82, 0]
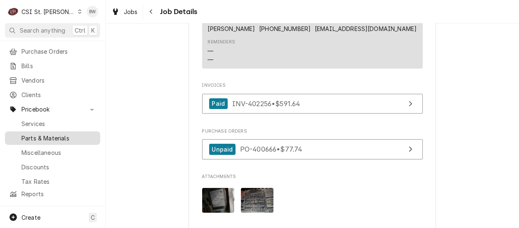
click at [51, 134] on span "Parts & Materials" at bounding box center [58, 138] width 75 height 9
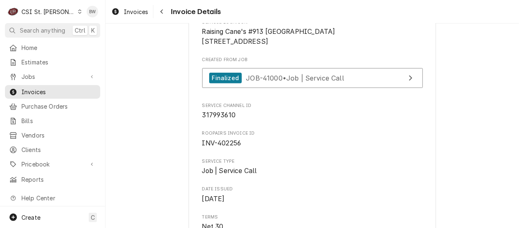
scroll to position [206, 0]
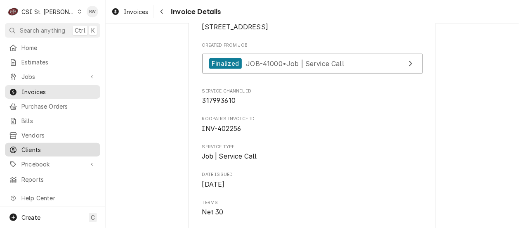
click at [47, 148] on span "Clients" at bounding box center [58, 149] width 75 height 9
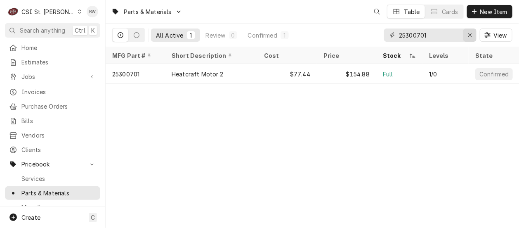
click at [467, 35] on icon "Erase input" at bounding box center [469, 35] width 5 height 6
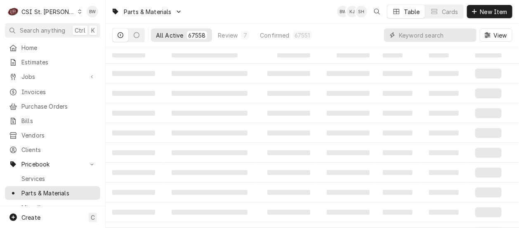
paste input "BIM-000-BIC-01GS-S"
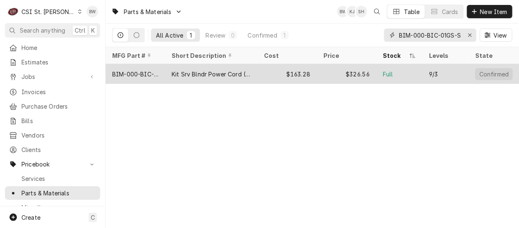
type input "BIM-000-BIC-01GS-S"
click at [152, 71] on div "BIM-000-BIC-01GS-S" at bounding box center [135, 74] width 46 height 9
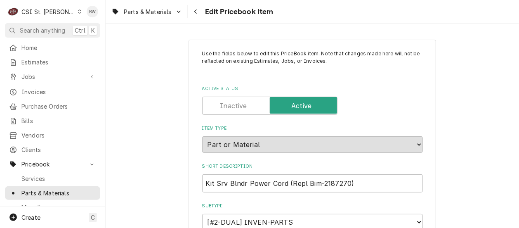
click at [318, 16] on div "Parts & Materials Edit Pricebook Item" at bounding box center [312, 11] width 413 height 23
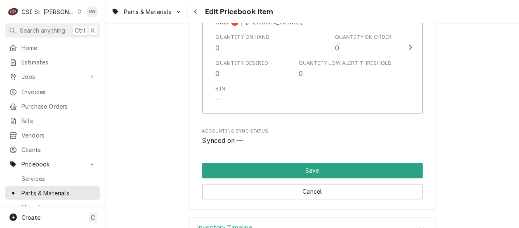
scroll to position [7237, 0]
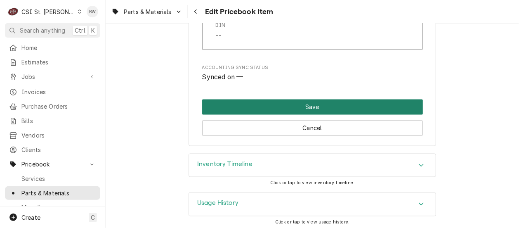
click at [286, 102] on button "Save" at bounding box center [312, 106] width 221 height 15
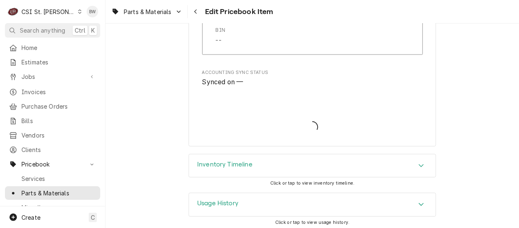
type textarea "x"
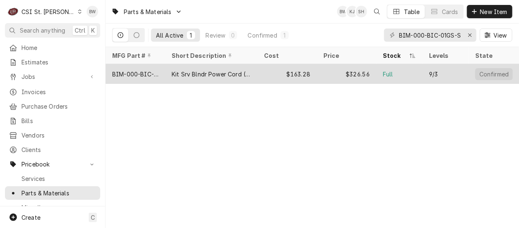
click at [152, 73] on div "BIM-000-BIC-01GS-S" at bounding box center [135, 74] width 46 height 9
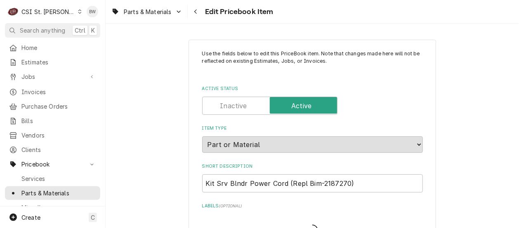
type textarea "x"
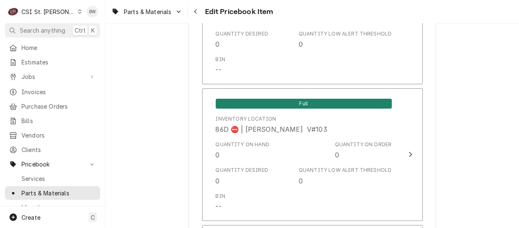
scroll to position [7237, 0]
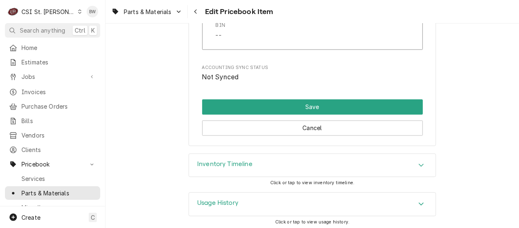
click at [239, 162] on h3 "Inventory Timeline" at bounding box center [224, 164] width 55 height 8
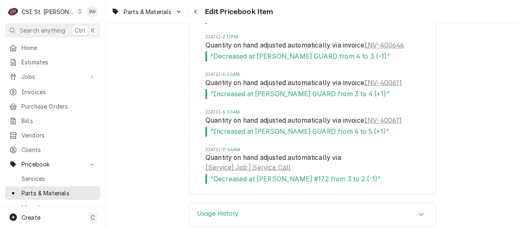
scroll to position [8049, 0]
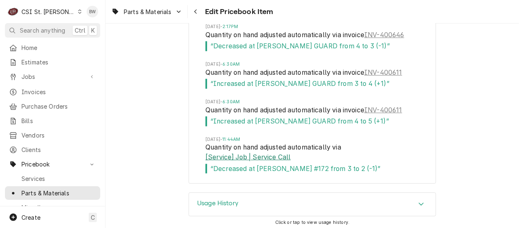
click at [239, 153] on link "[Service] Job | Service Call" at bounding box center [247, 157] width 85 height 10
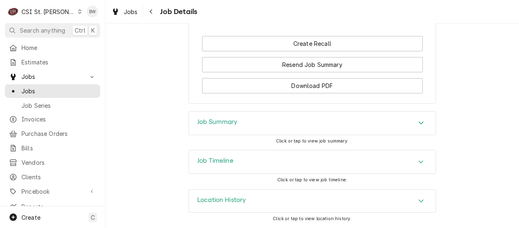
scroll to position [892, 0]
click at [216, 122] on h3 "Job Summary" at bounding box center [217, 122] width 40 height 8
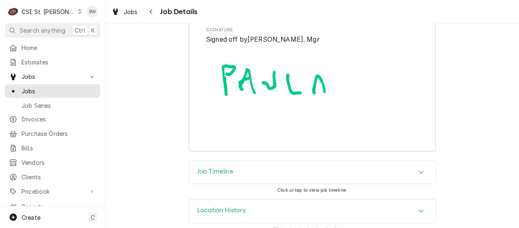
scroll to position [2611, 0]
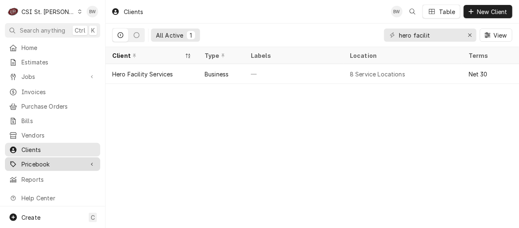
click at [41, 160] on span "Pricebook" at bounding box center [52, 164] width 62 height 9
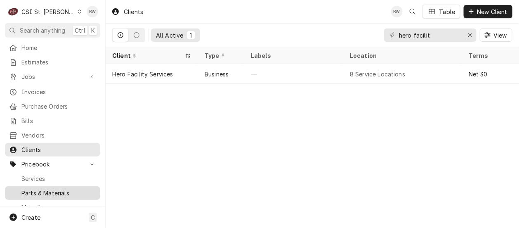
click at [38, 188] on div "Parts & Materials" at bounding box center [53, 193] width 92 height 10
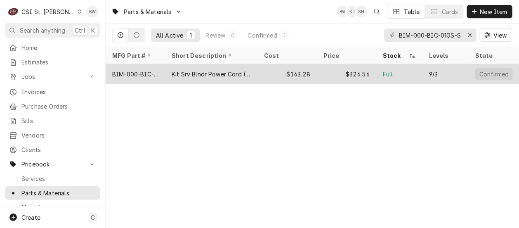
click at [150, 73] on div "BIM-000-BIC-01GS-S" at bounding box center [135, 74] width 46 height 9
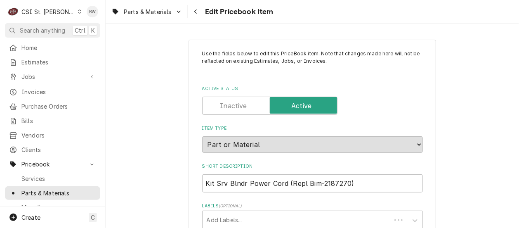
type textarea "x"
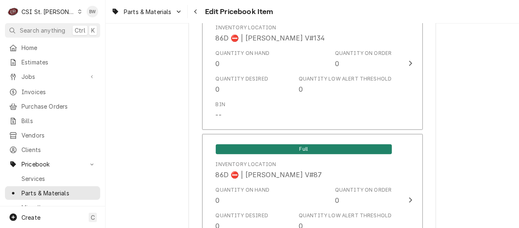
scroll to position [6348, 0]
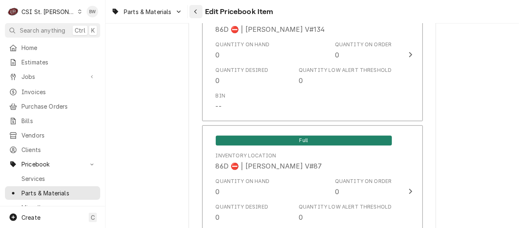
click at [191, 10] on button "Navigate back" at bounding box center [195, 11] width 13 height 13
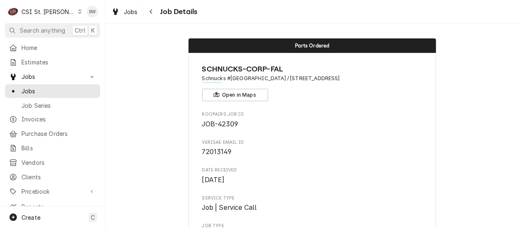
scroll to position [1167, 0]
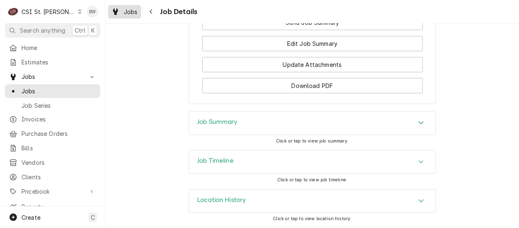
click at [134, 9] on span "Jobs" at bounding box center [131, 11] width 14 height 9
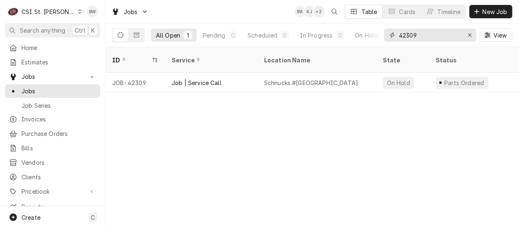
drag, startPoint x: 419, startPoint y: 38, endPoint x: 409, endPoint y: 37, distance: 9.9
click at [409, 37] on input "42309" at bounding box center [430, 34] width 62 height 13
drag, startPoint x: 427, startPoint y: 38, endPoint x: 384, endPoint y: 34, distance: 43.1
click at [384, 34] on div "42499" at bounding box center [430, 34] width 92 height 13
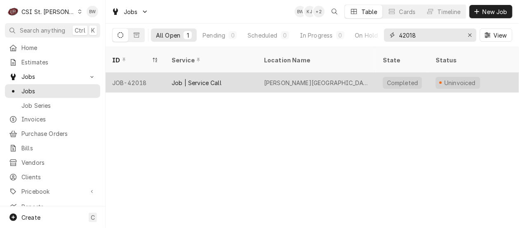
type input "42018"
click at [135, 73] on div "JOB-42018" at bounding box center [135, 83] width 59 height 20
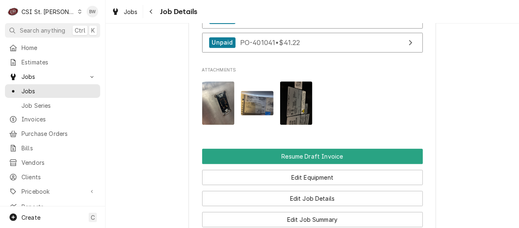
scroll to position [742, 0]
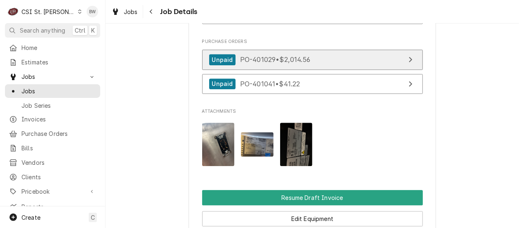
click at [244, 63] on span "PO-401029 • $2,014.56" at bounding box center [275, 59] width 70 height 8
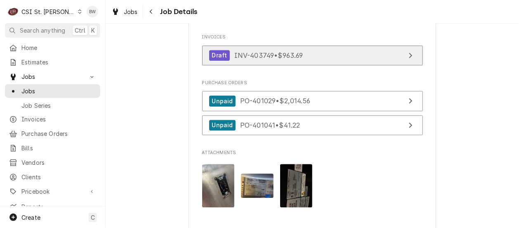
click at [260, 59] on span "INV-403749 • $963.69" at bounding box center [268, 55] width 69 height 8
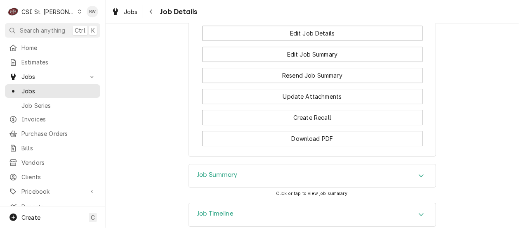
scroll to position [1011, 0]
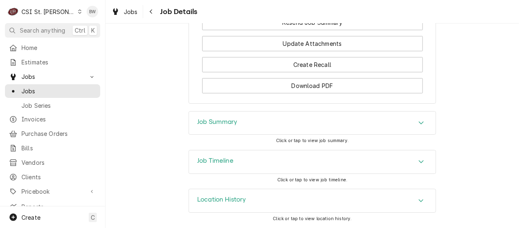
click at [197, 119] on h3 "Job Summary" at bounding box center [217, 122] width 40 height 8
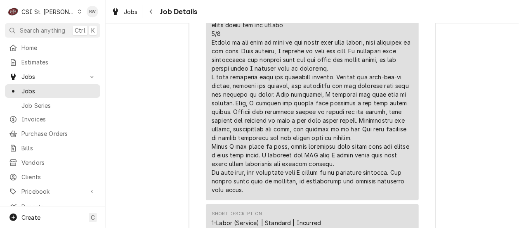
scroll to position [2042, 0]
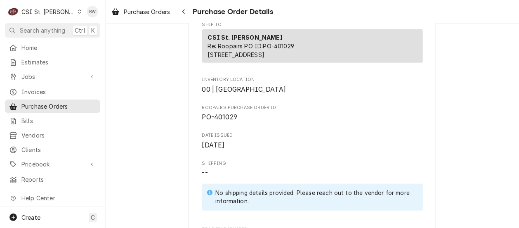
scroll to position [247, 0]
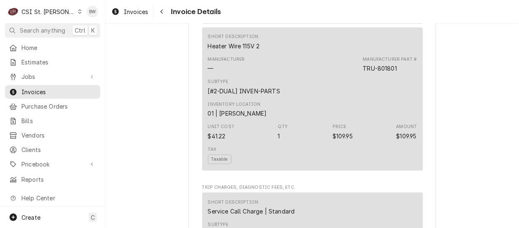
scroll to position [816, 0]
